Goal: Transaction & Acquisition: Purchase product/service

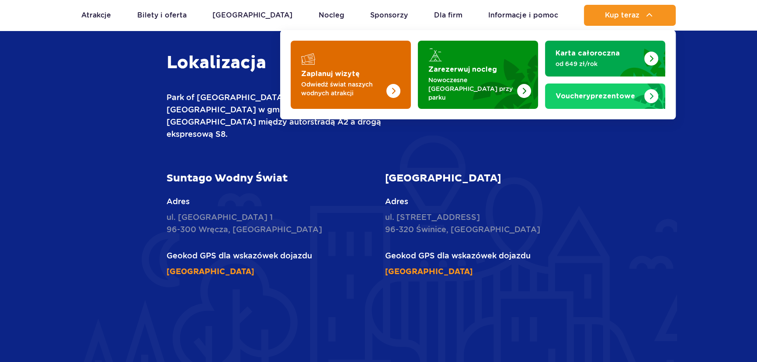
click at [368, 70] on img "Zaplanuj wizytę" at bounding box center [375, 75] width 69 height 68
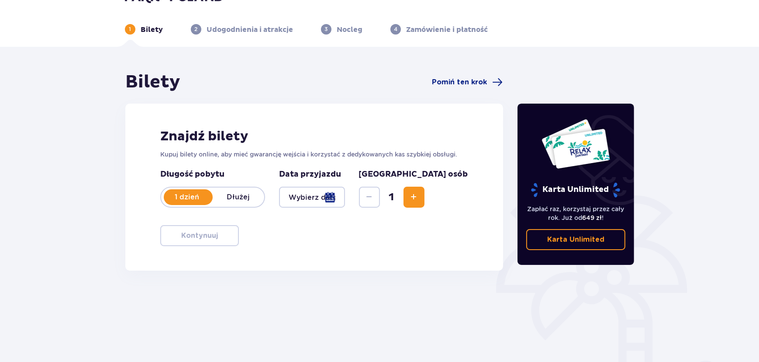
scroll to position [39, 0]
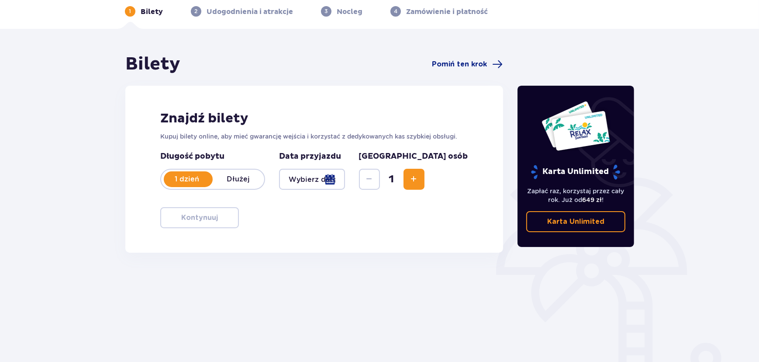
click at [419, 177] on span "Increase" at bounding box center [414, 179] width 10 height 10
click at [375, 178] on span "Decrease" at bounding box center [369, 179] width 10 height 10
click at [345, 181] on div at bounding box center [312, 179] width 66 height 21
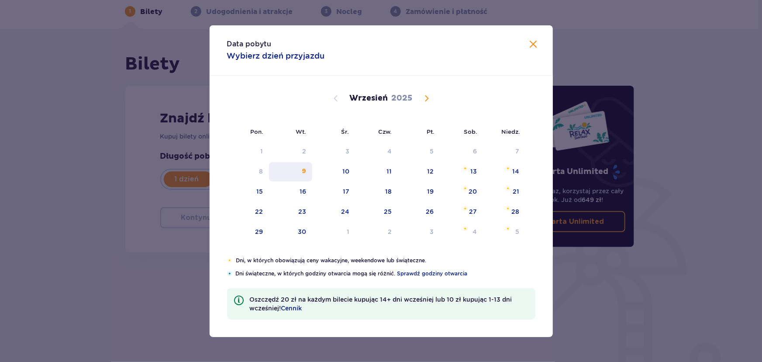
click at [312, 175] on div "9" at bounding box center [290, 171] width 43 height 19
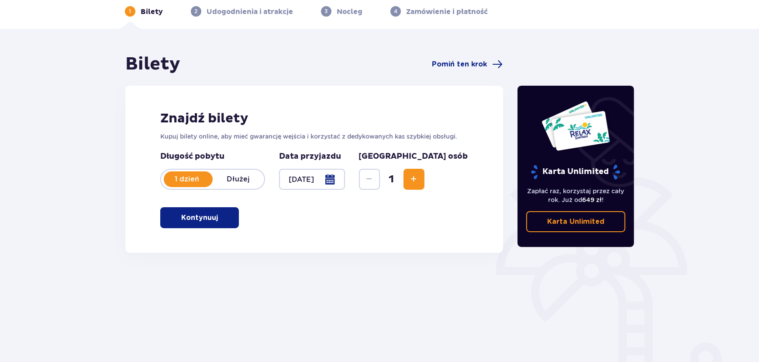
click at [345, 176] on div at bounding box center [312, 179] width 66 height 21
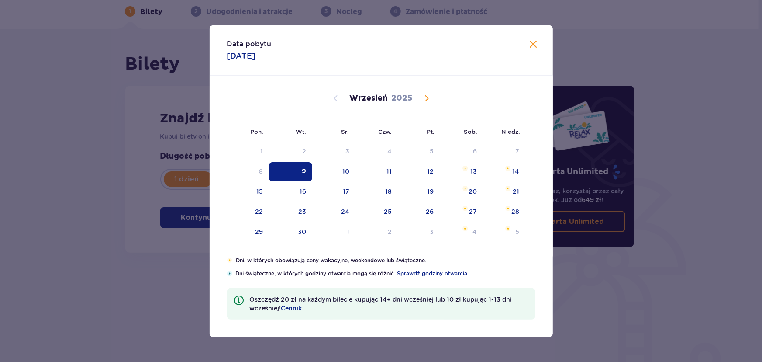
click at [401, 168] on div "12" at bounding box center [419, 171] width 42 height 19
type input "[DATE]"
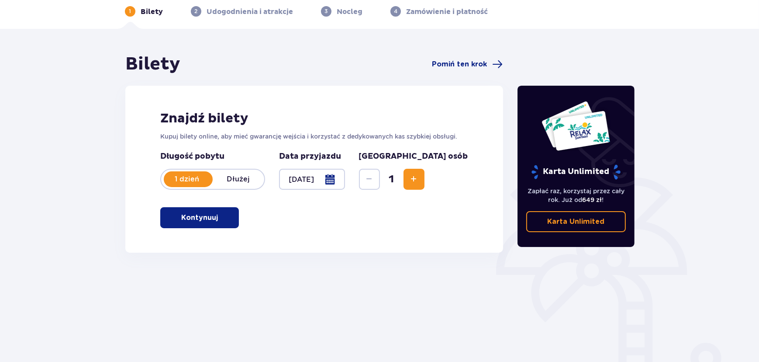
click at [198, 218] on p "Kontynuuj" at bounding box center [199, 218] width 37 height 10
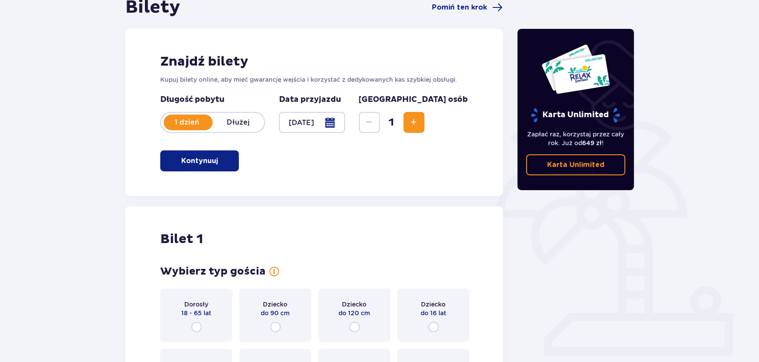
click at [419, 117] on span "Increase" at bounding box center [414, 122] width 10 height 10
click at [458, 117] on div "Długość pobytu 1 dzień Dłużej Data przyjazdu [DATE] Liczba osób 2" at bounding box center [314, 118] width 308 height 49
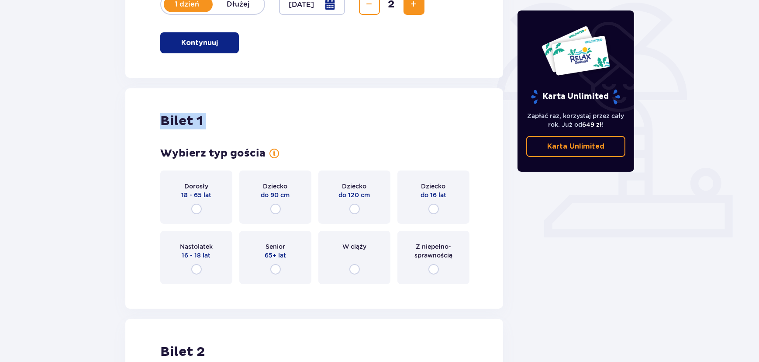
click at [458, 117] on div "Bilety Pomiń ten krok Znajdź bilety Kupuj bilety online, aby mieć gwarancję wej…" at bounding box center [314, 230] width 378 height 703
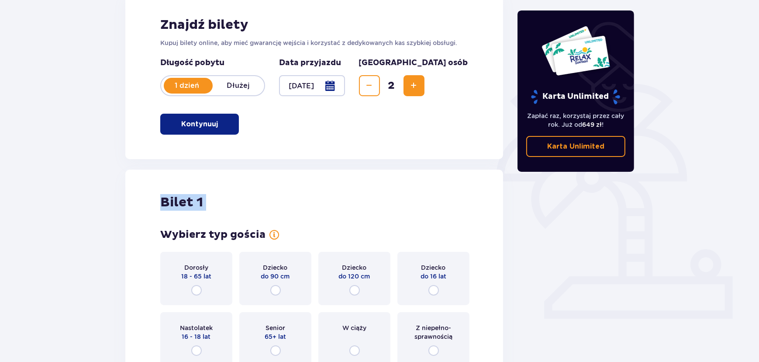
click at [425, 93] on button "Increase" at bounding box center [414, 85] width 21 height 21
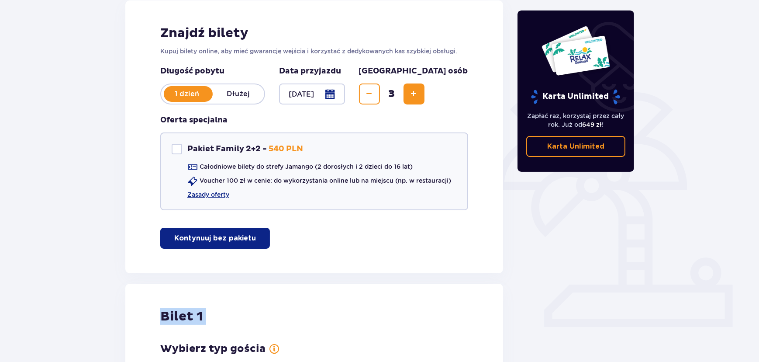
click at [425, 104] on button "Increase" at bounding box center [414, 93] width 21 height 21
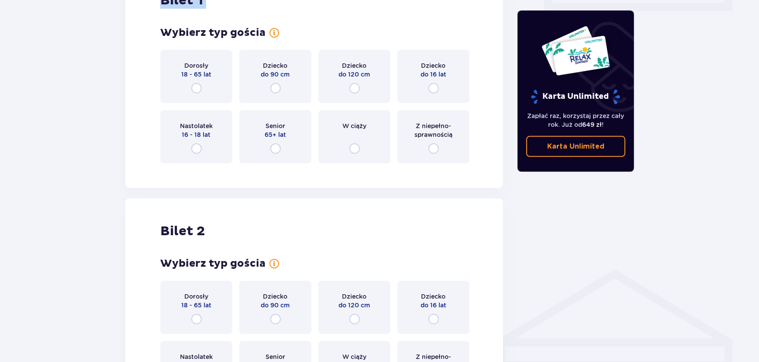
scroll to position [446, 0]
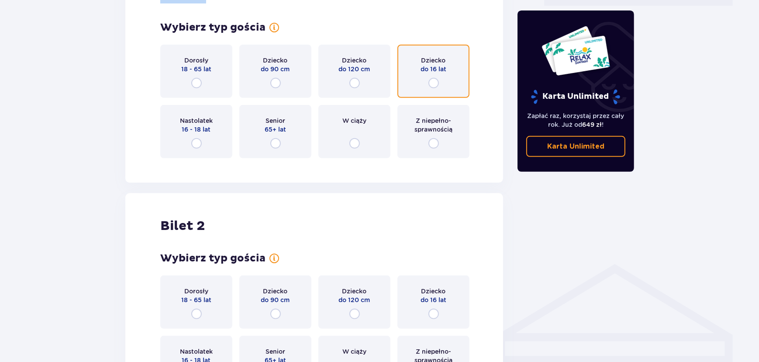
click at [437, 79] on input "radio" at bounding box center [434, 83] width 10 height 10
radio input "true"
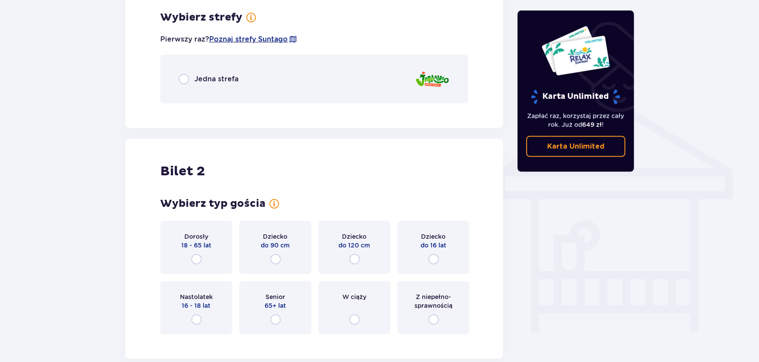
click at [212, 88] on div "Jedna strefa" at bounding box center [314, 79] width 308 height 49
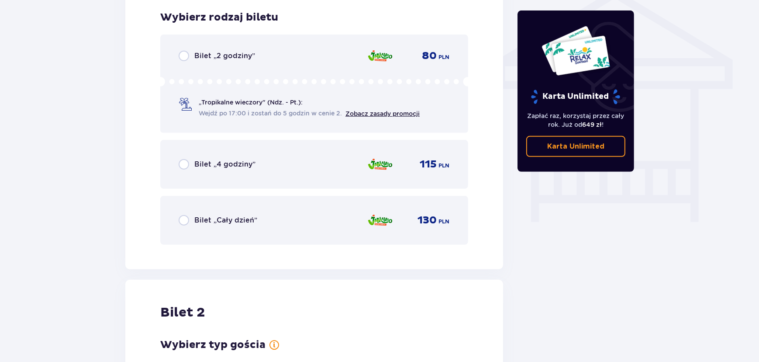
scroll to position [721, 0]
click at [249, 160] on p "Bilet „4 godziny”" at bounding box center [224, 164] width 61 height 10
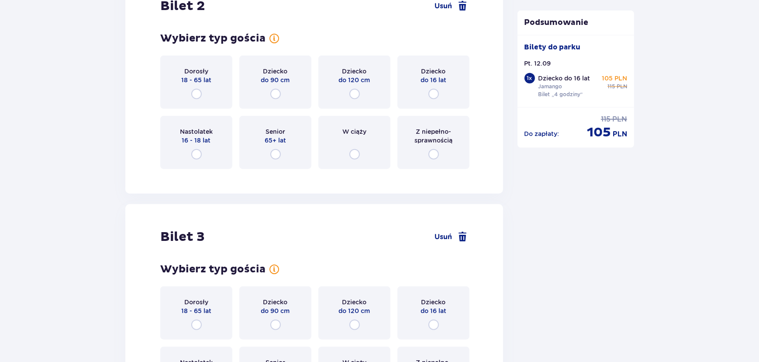
scroll to position [1028, 0]
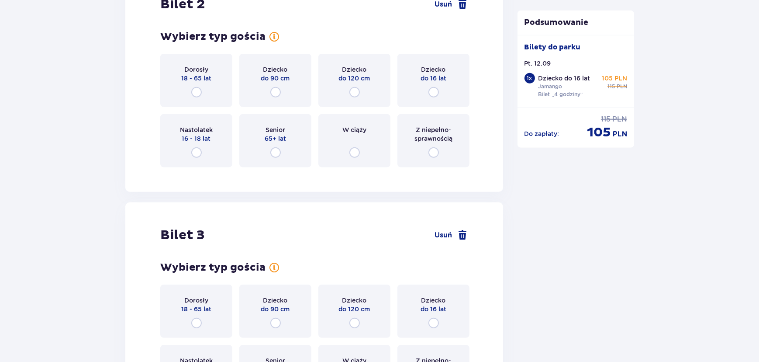
click at [303, 144] on div "Senior 65+ lat" at bounding box center [275, 140] width 72 height 53
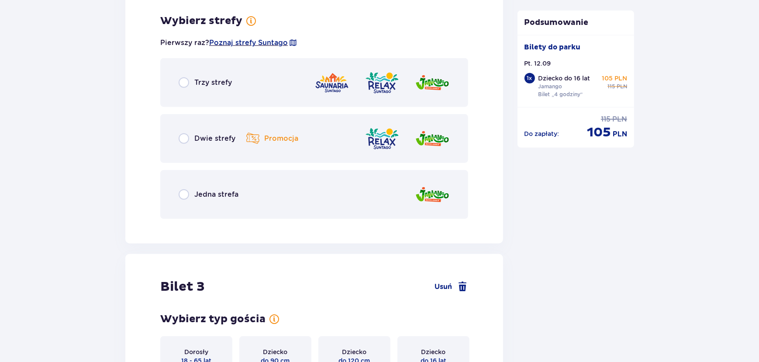
scroll to position [1202, 0]
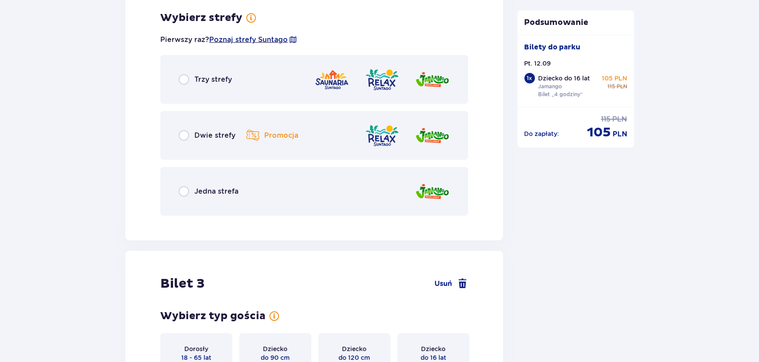
click at [305, 196] on div "Jedna strefa" at bounding box center [314, 191] width 308 height 49
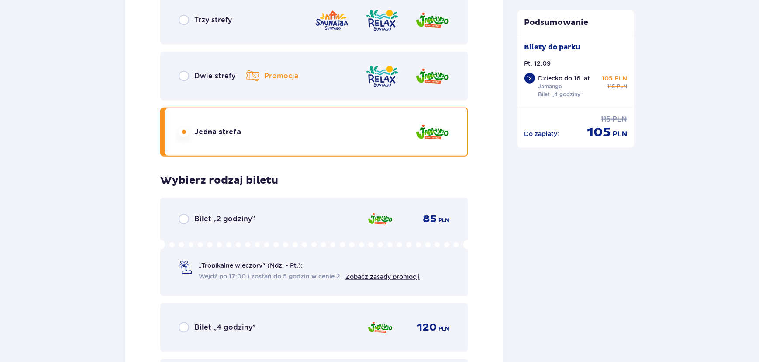
scroll to position [1265, 0]
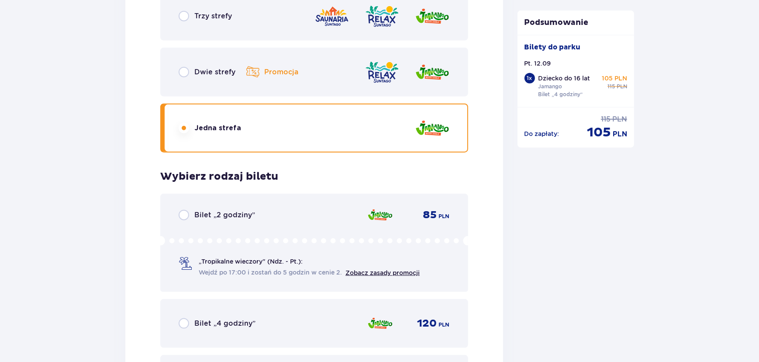
click at [526, 23] on p "Podsumowanie" at bounding box center [576, 22] width 117 height 10
click at [492, 87] on div "Bilet 2 Usuń Wybierz typ gościa Dorosły 18 - 65 lat Dziecko do 90 cm Dziecko do…" at bounding box center [314, 81] width 378 height 693
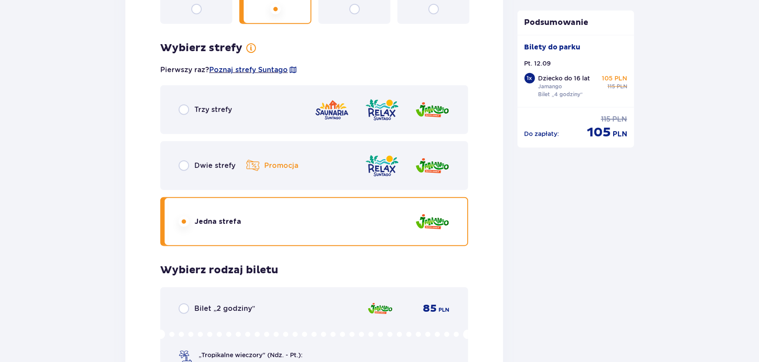
scroll to position [1186, 0]
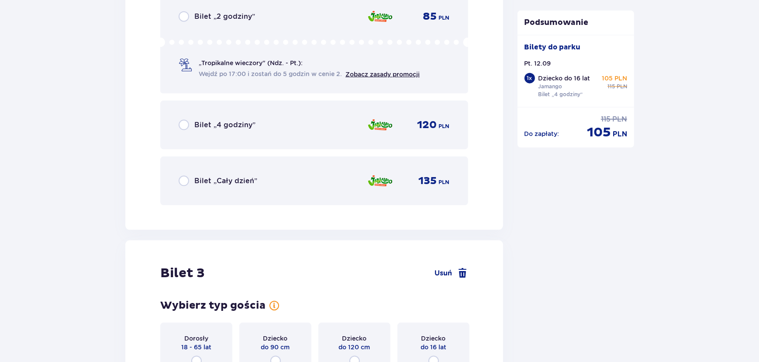
click at [285, 127] on div "Bilet „4 godziny” 120 PLN" at bounding box center [314, 125] width 271 height 18
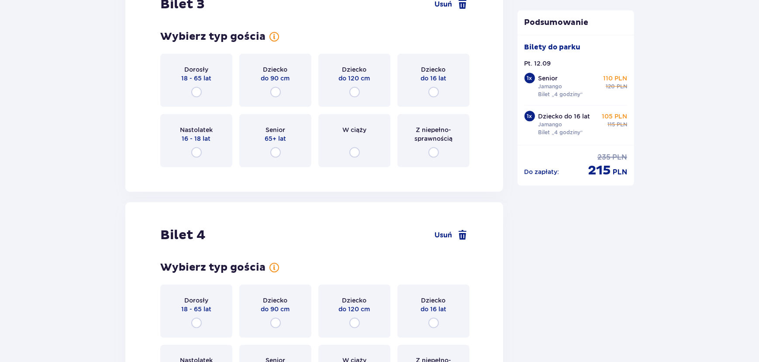
drag, startPoint x: 190, startPoint y: 75, endPoint x: 186, endPoint y: 75, distance: 4.4
click at [187, 75] on p "18 - 65 lat" at bounding box center [196, 78] width 30 height 9
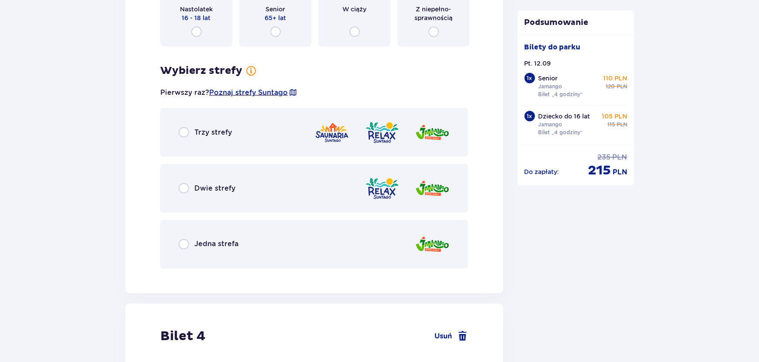
click at [273, 10] on p "Senior" at bounding box center [276, 9] width 20 height 9
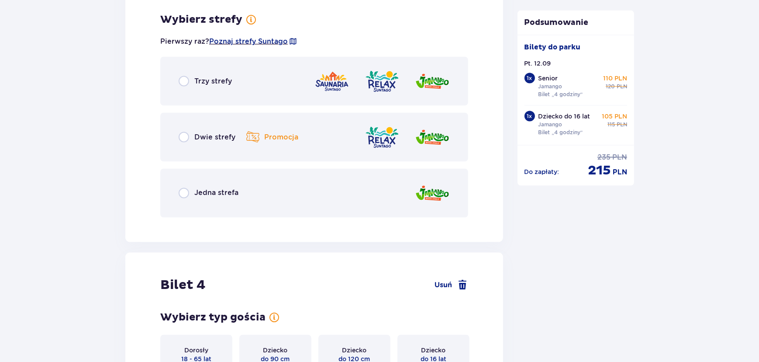
scroll to position [1906, 0]
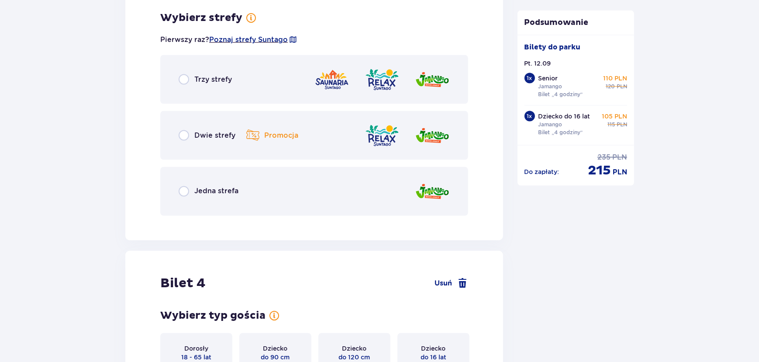
click at [311, 182] on div "Jedna strefa" at bounding box center [314, 191] width 308 height 49
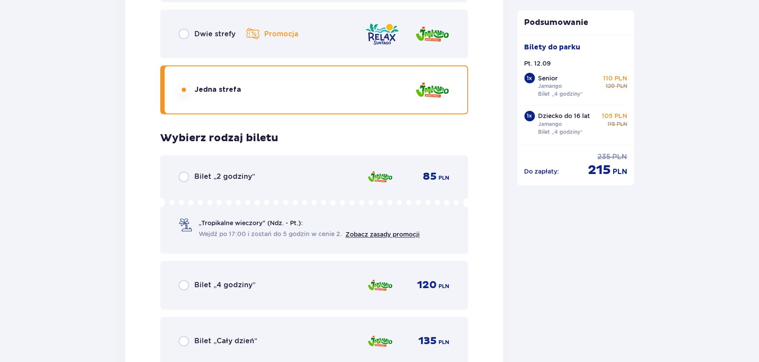
scroll to position [2008, 0]
click at [335, 269] on div "Bilet „4 godziny” 120 PLN" at bounding box center [314, 284] width 308 height 49
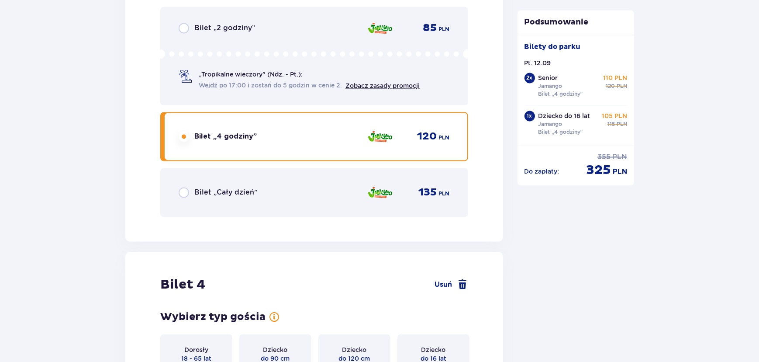
scroll to position [2359, 0]
